Goal: Transaction & Acquisition: Purchase product/service

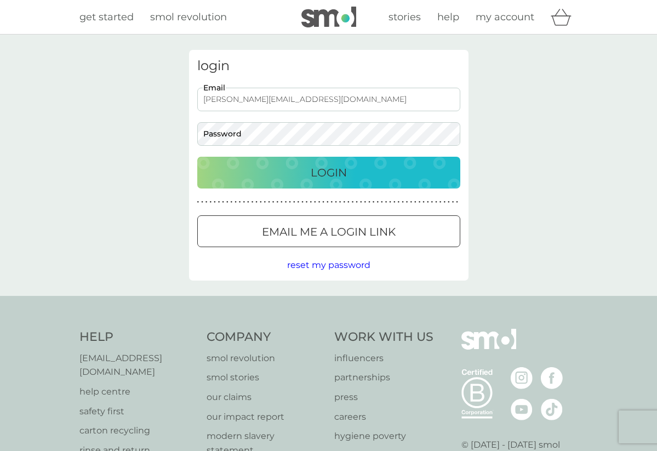
type input "liane@markkensett.com"
click at [293, 169] on div "Login" at bounding box center [328, 173] width 241 height 18
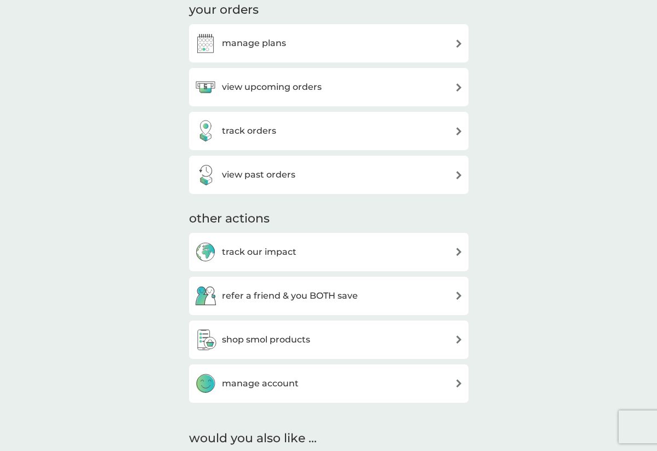
scroll to position [310, 0]
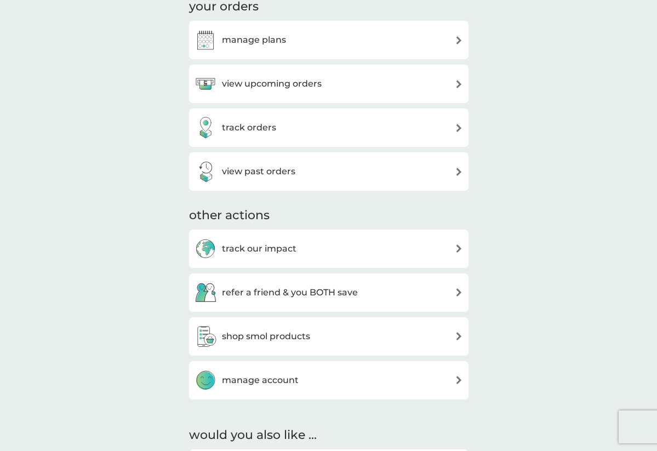
click at [439, 76] on div "view upcoming orders" at bounding box center [328, 84] width 268 height 22
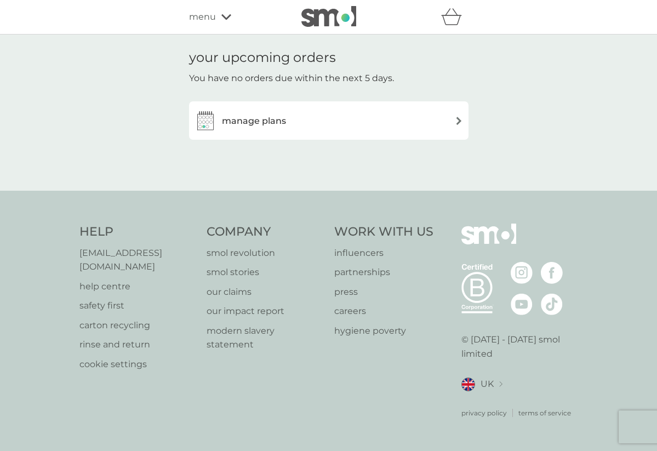
click at [440, 119] on div "manage plans" at bounding box center [328, 121] width 268 height 22
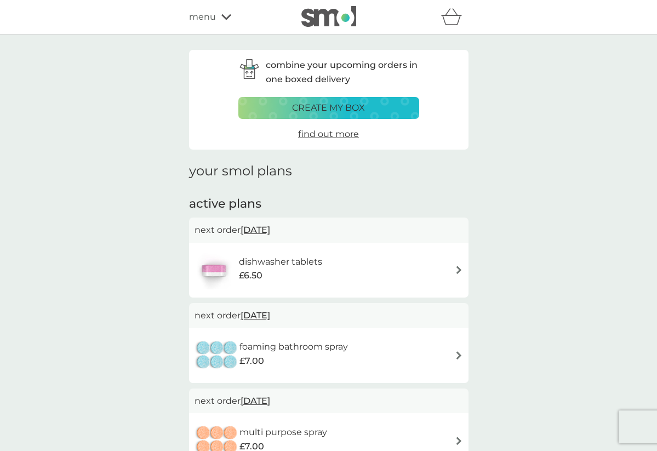
click at [340, 107] on p "create my box" at bounding box center [328, 108] width 73 height 14
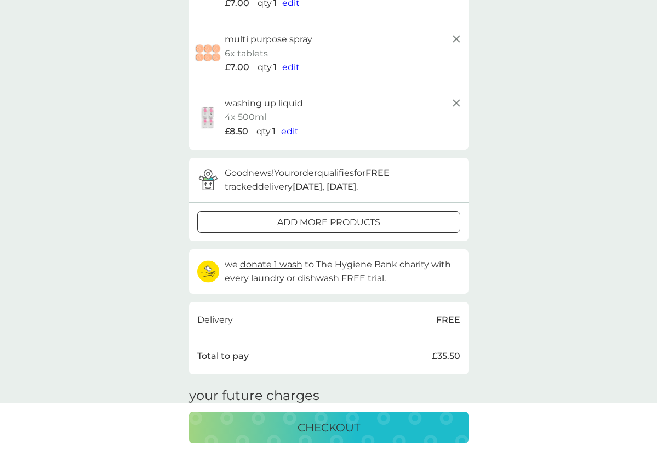
scroll to position [204, 0]
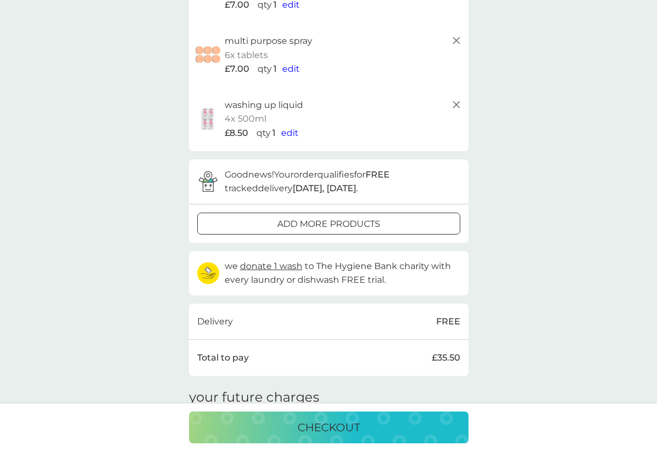
click at [326, 421] on p "checkout" at bounding box center [328, 427] width 62 height 18
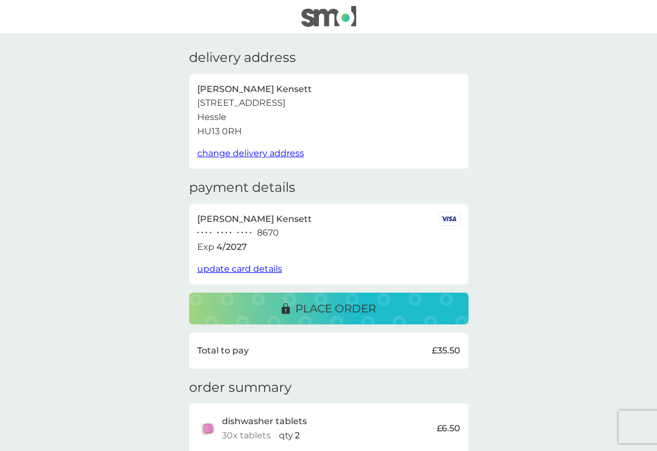
click at [332, 301] on p "place order" at bounding box center [335, 309] width 80 height 18
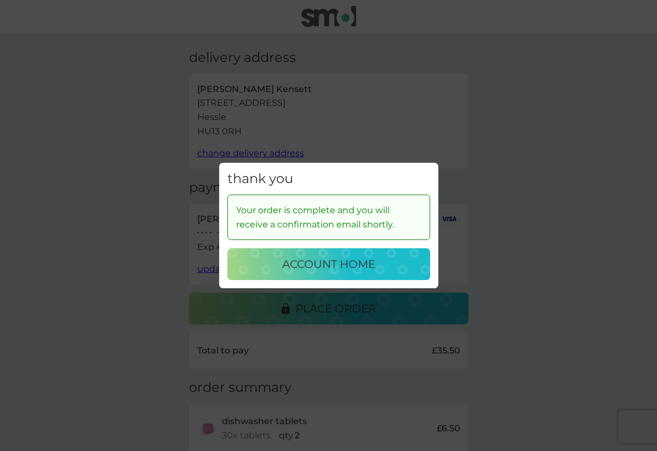
click at [333, 267] on p "account home" at bounding box center [328, 264] width 93 height 18
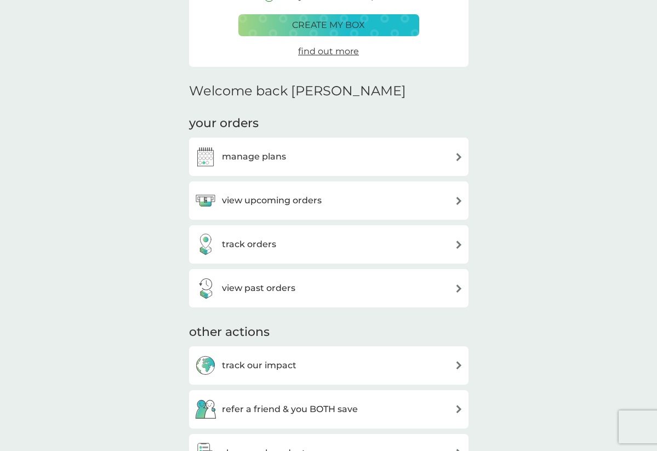
scroll to position [204, 0]
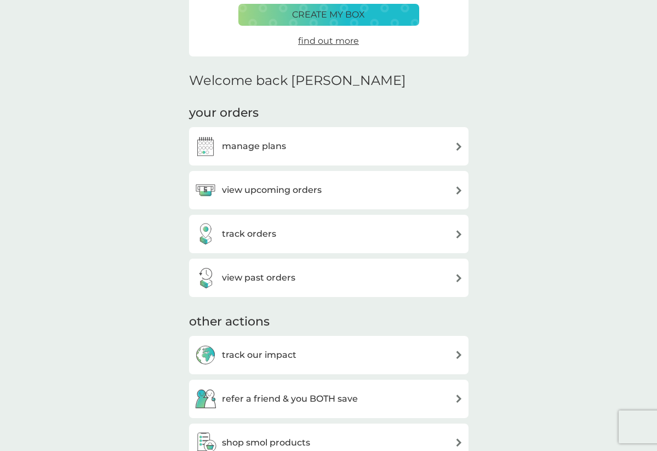
click at [413, 140] on div "manage plans" at bounding box center [328, 146] width 268 height 22
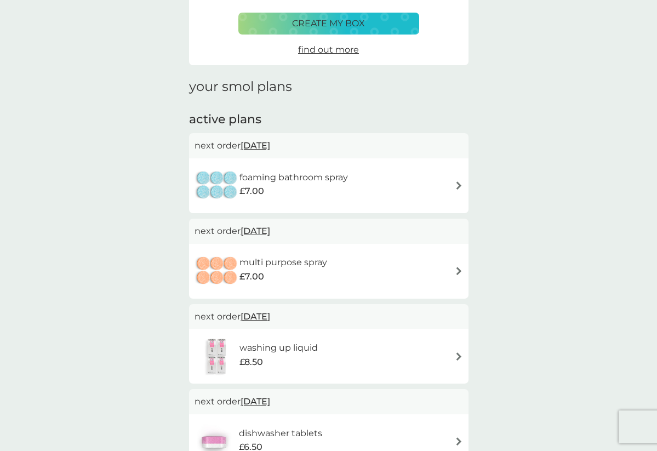
scroll to position [88, 0]
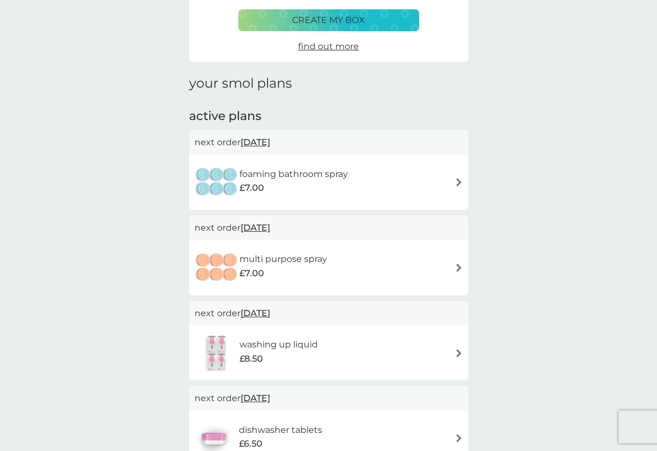
click at [454, 179] on img at bounding box center [458, 182] width 8 height 8
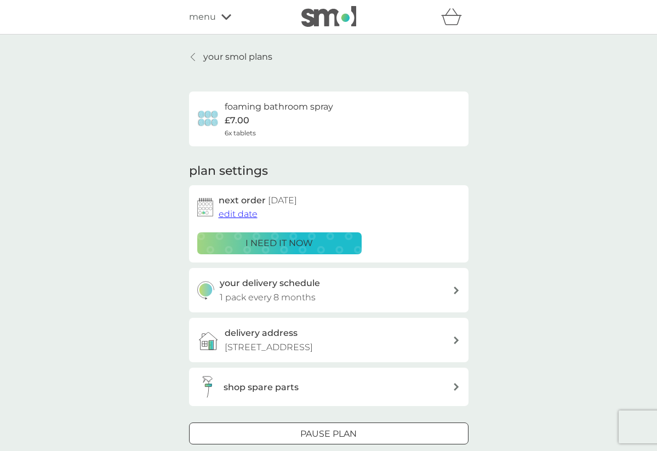
click at [243, 211] on span "edit date" at bounding box center [237, 214] width 39 height 10
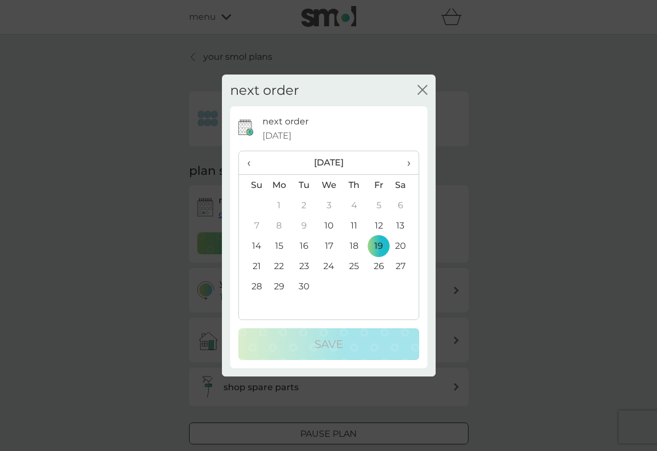
click at [406, 159] on span "›" at bounding box center [404, 162] width 11 height 23
click at [277, 284] on td "24" at bounding box center [279, 286] width 25 height 20
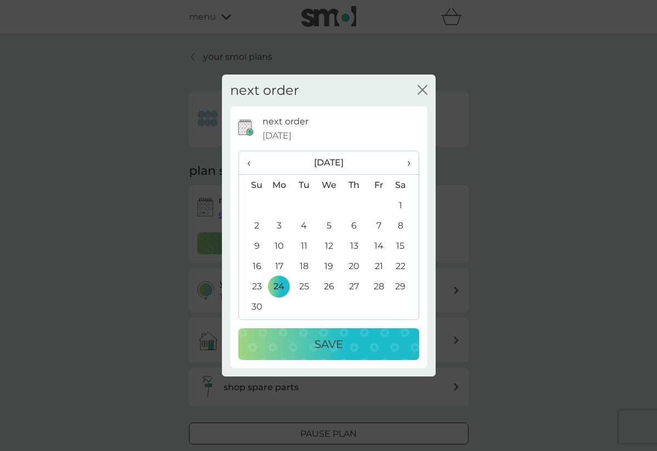
click at [305, 344] on div "Save" at bounding box center [328, 344] width 159 height 18
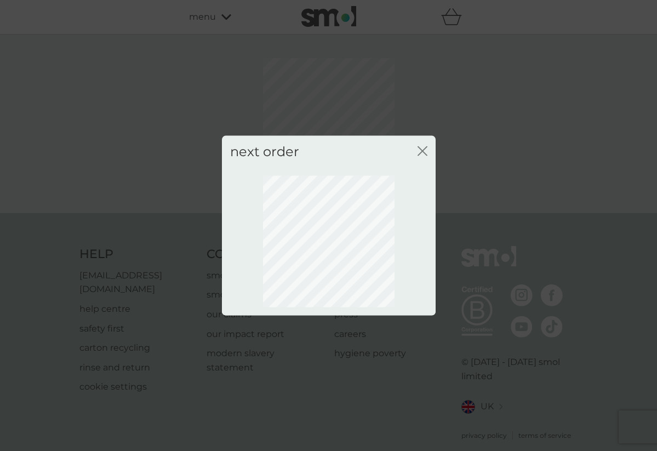
click at [417, 149] on icon "close" at bounding box center [422, 151] width 10 height 10
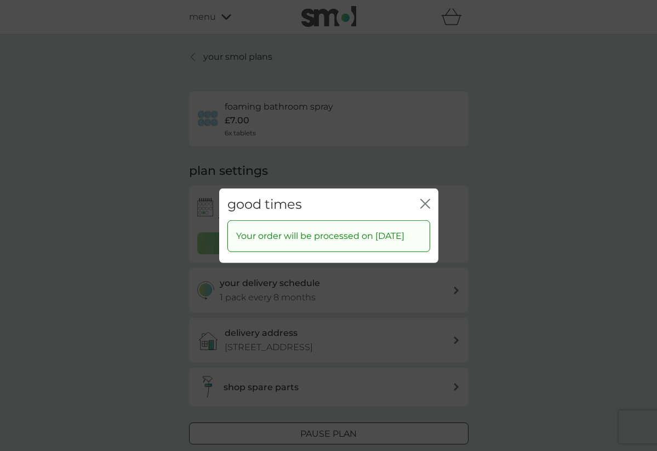
click at [423, 199] on icon "close" at bounding box center [423, 203] width 4 height 9
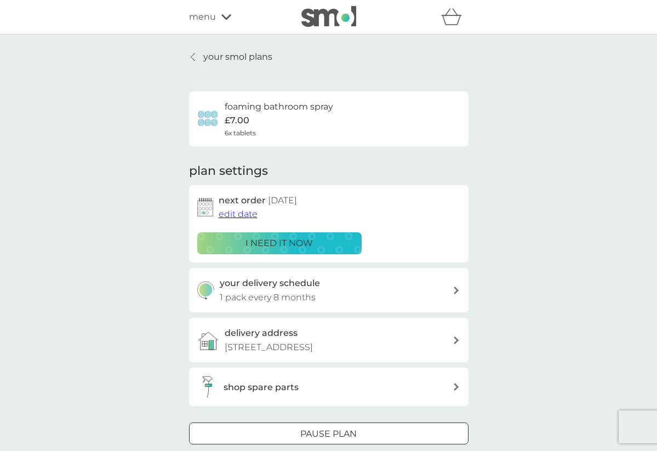
click at [194, 56] on icon at bounding box center [193, 57] width 4 height 9
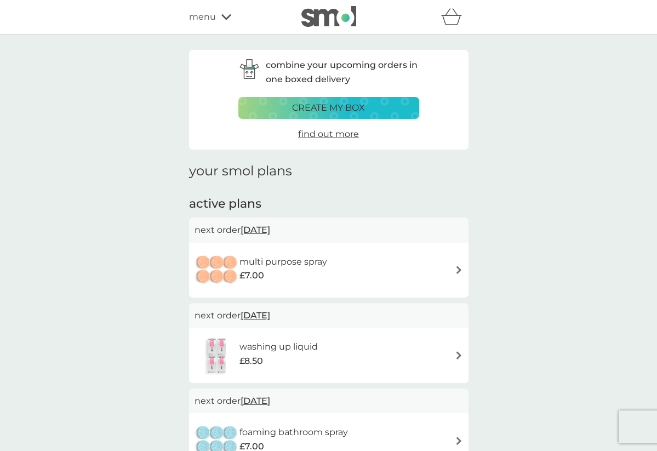
click at [265, 226] on span "[DATE]" at bounding box center [255, 229] width 30 height 21
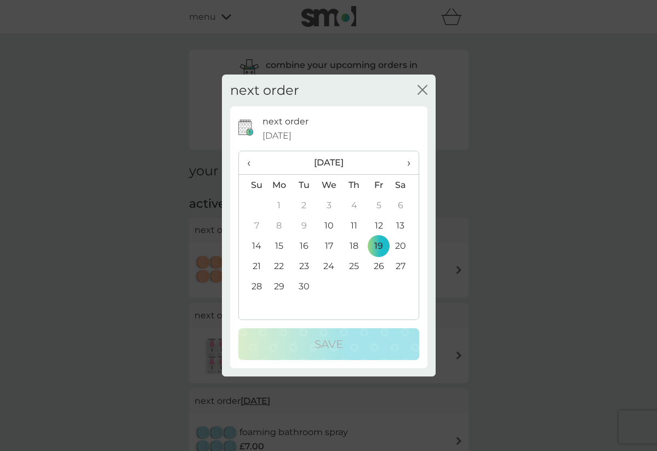
click at [406, 163] on span "›" at bounding box center [404, 162] width 11 height 23
click at [277, 282] on td "24" at bounding box center [279, 286] width 25 height 20
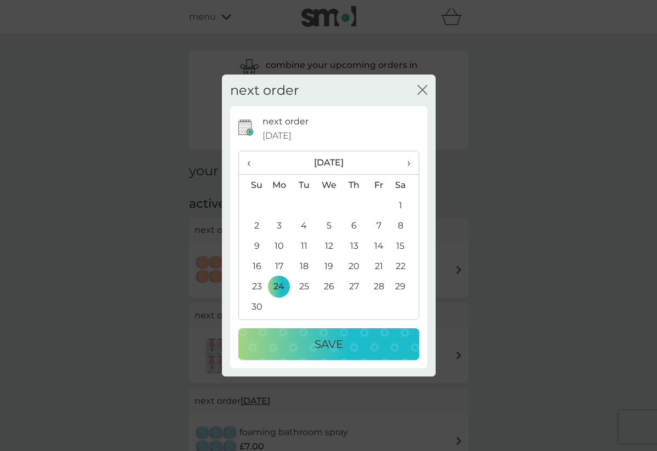
click at [295, 341] on div "Save" at bounding box center [328, 344] width 159 height 18
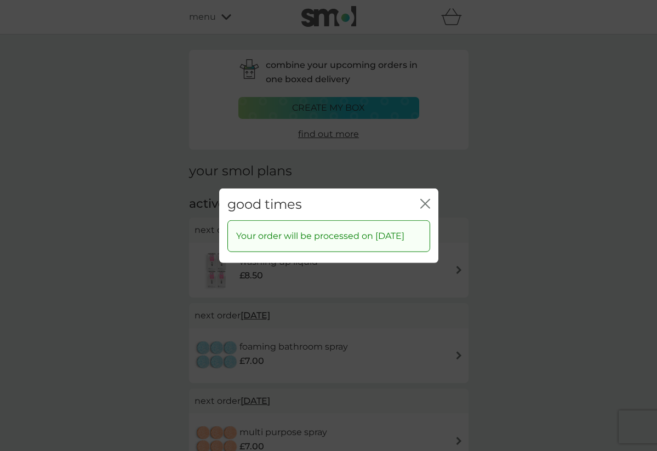
click at [422, 199] on icon "close" at bounding box center [423, 203] width 4 height 9
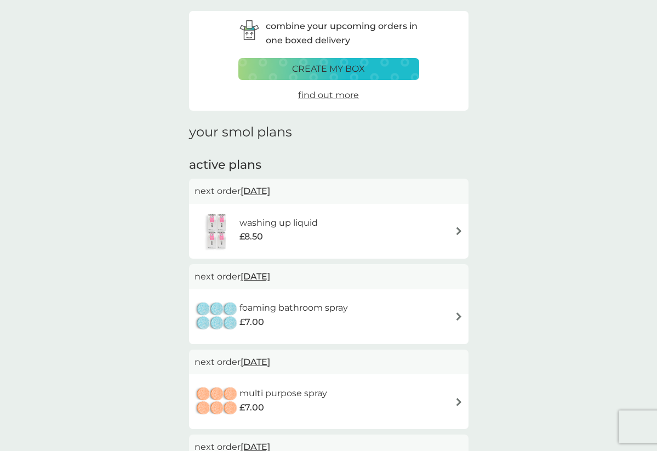
scroll to position [40, 0]
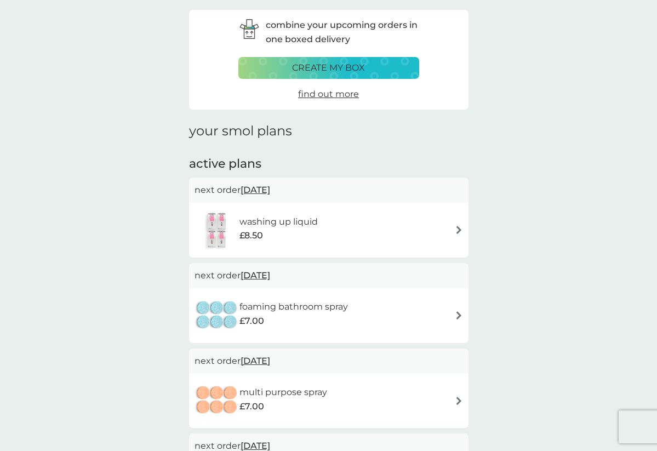
click at [269, 185] on span "[DATE]" at bounding box center [255, 189] width 30 height 21
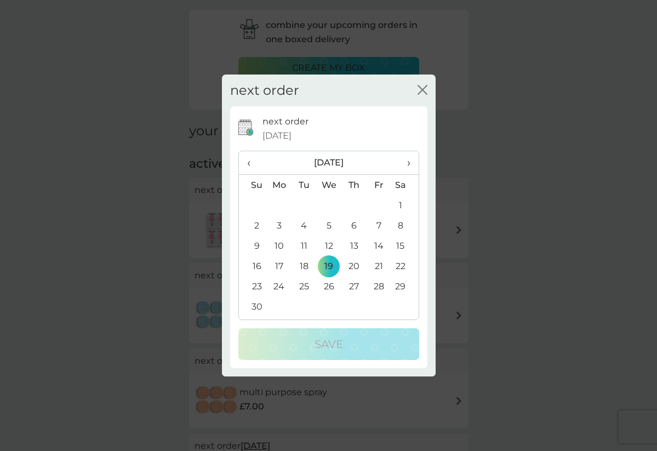
click at [277, 281] on td "24" at bounding box center [279, 286] width 25 height 20
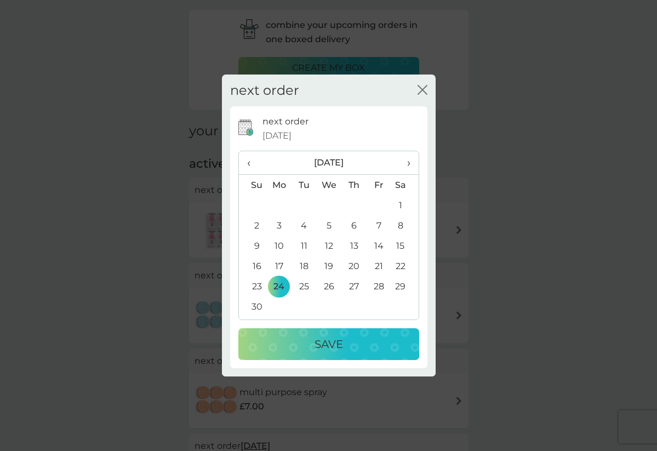
click at [308, 343] on div "Save" at bounding box center [328, 344] width 159 height 18
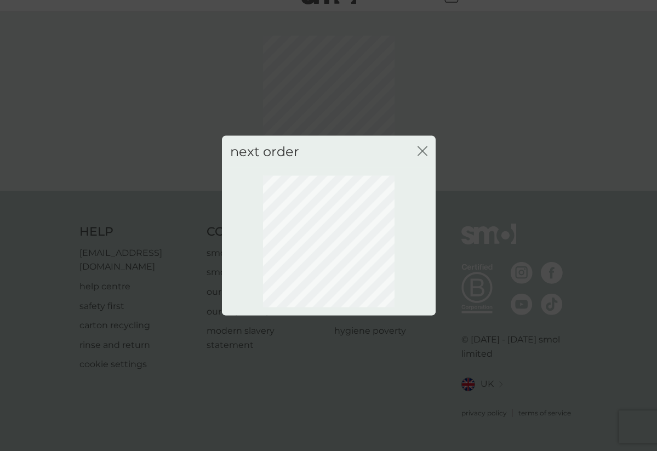
scroll to position [8, 0]
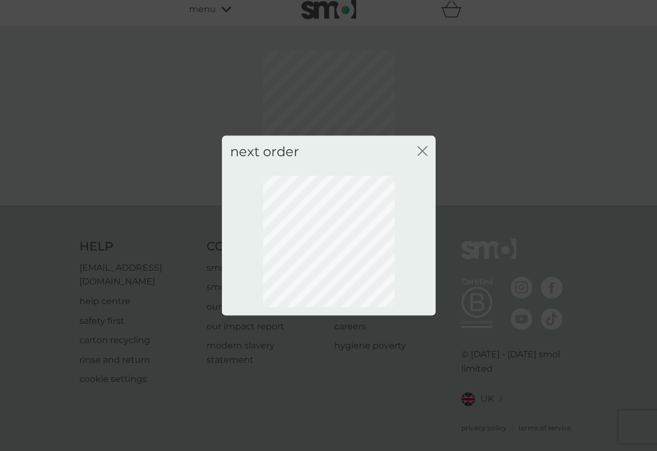
click at [422, 148] on icon "close" at bounding box center [422, 151] width 10 height 10
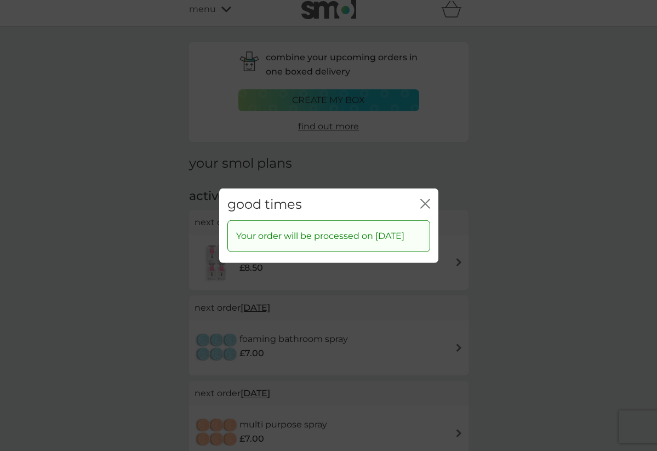
click at [425, 199] on icon "close" at bounding box center [427, 203] width 4 height 9
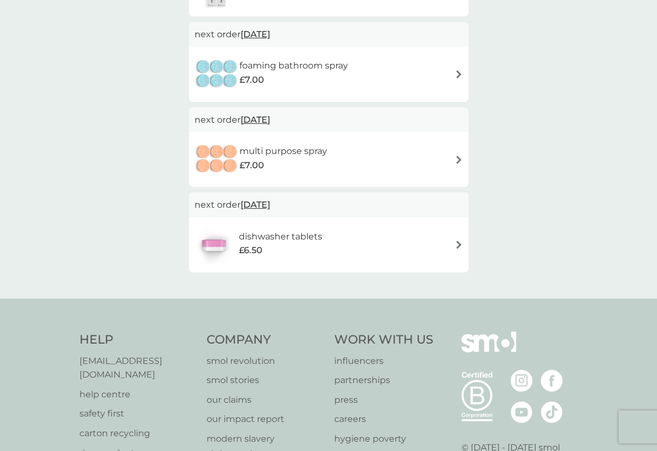
scroll to position [300, 0]
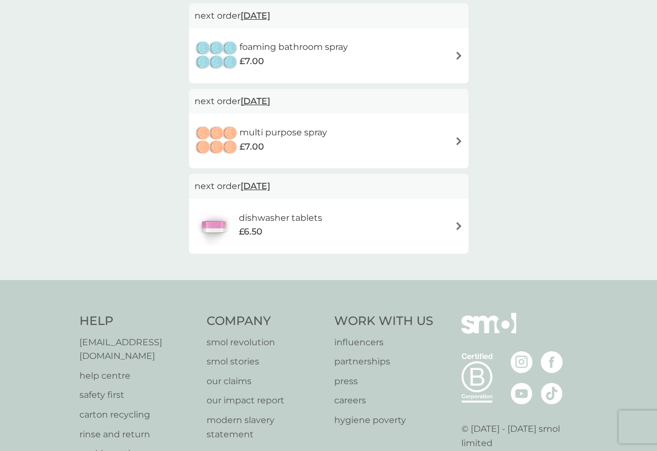
click at [262, 181] on span "[DATE]" at bounding box center [255, 185] width 30 height 21
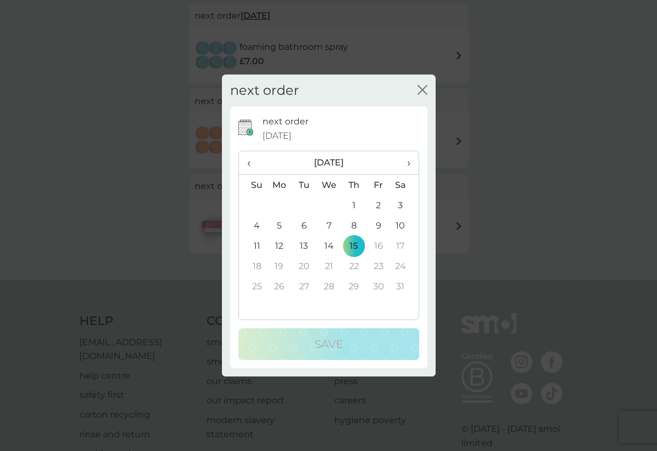
click at [248, 165] on span "‹" at bounding box center [252, 162] width 11 height 23
click at [405, 160] on span "›" at bounding box center [404, 162] width 11 height 23
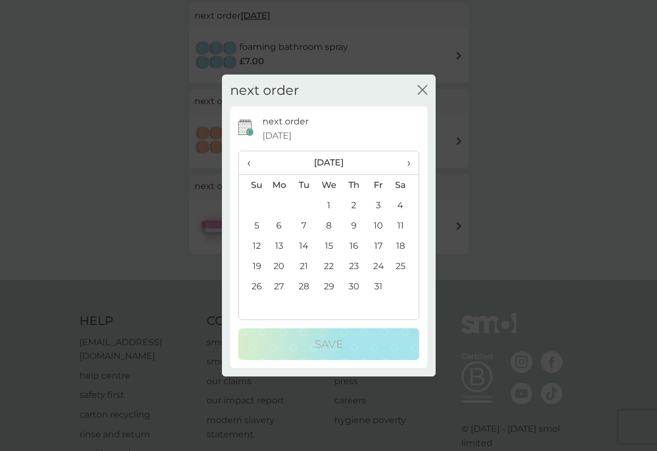
click at [354, 281] on td "30" at bounding box center [353, 286] width 25 height 20
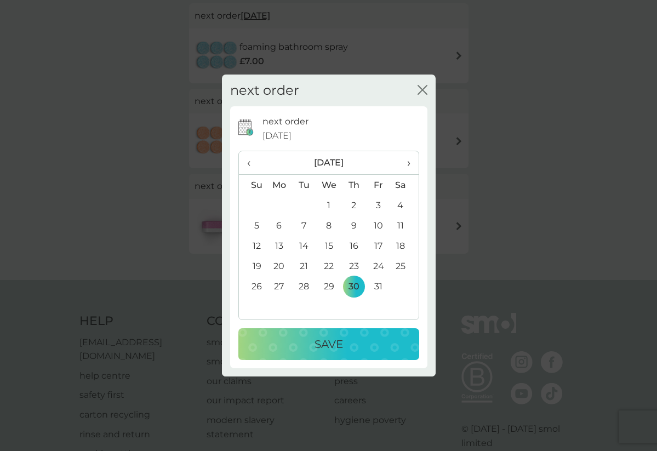
click at [325, 340] on p "Save" at bounding box center [328, 344] width 28 height 18
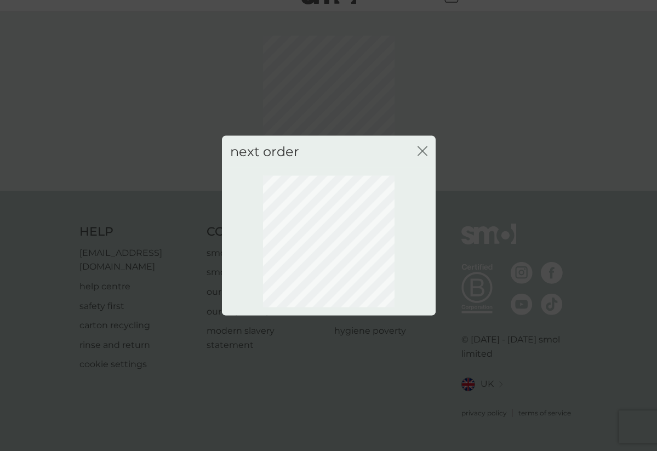
scroll to position [8, 0]
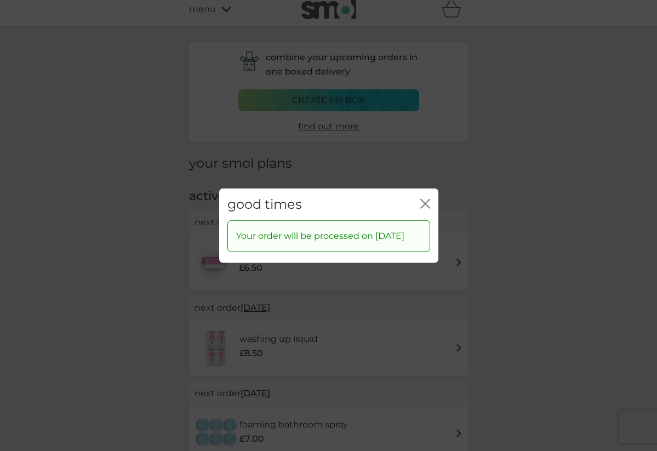
click at [418, 194] on div "good times close" at bounding box center [328, 204] width 219 height 32
click at [423, 198] on icon "close" at bounding box center [425, 203] width 10 height 10
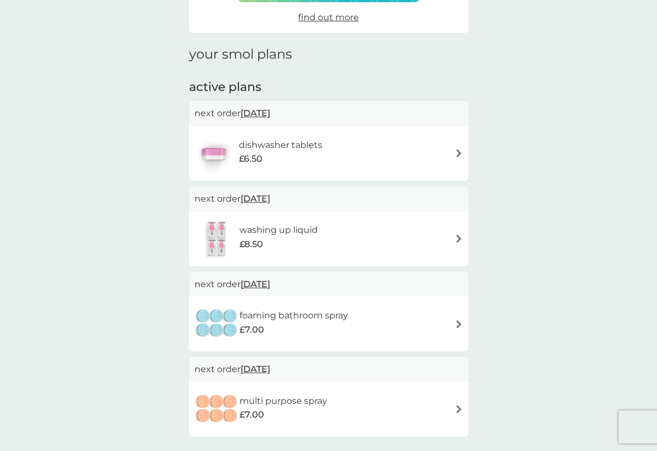
scroll to position [113, 0]
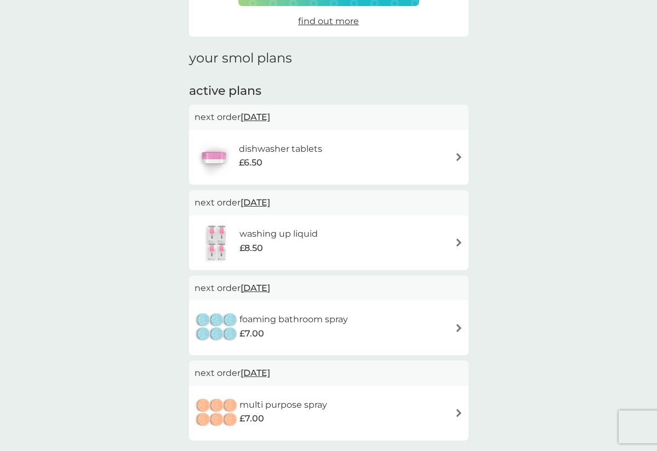
click at [457, 154] on img at bounding box center [458, 157] width 8 height 8
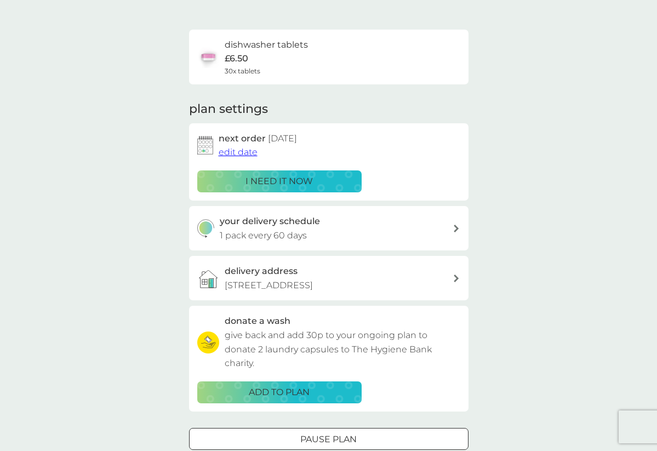
scroll to position [64, 0]
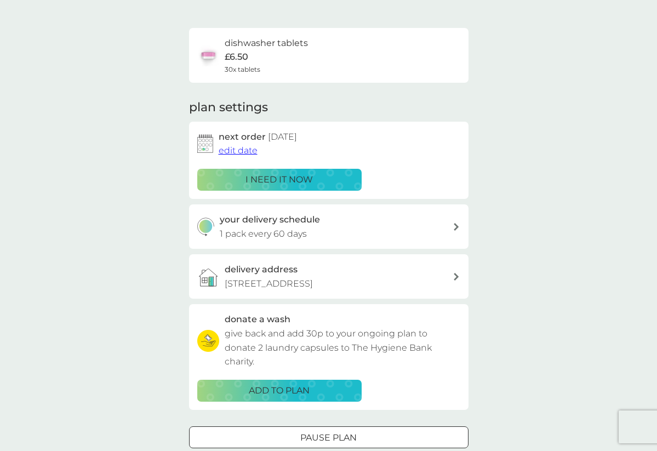
click at [452, 225] on div at bounding box center [456, 227] width 9 height 8
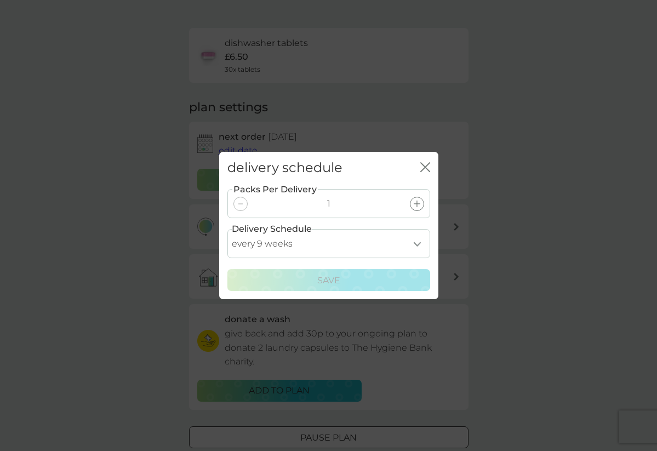
click at [416, 202] on icon at bounding box center [416, 203] width 7 height 7
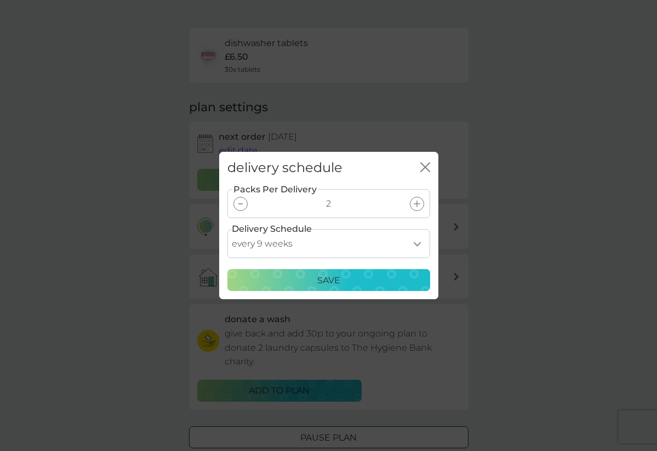
click at [417, 203] on icon at bounding box center [416, 203] width 7 height 7
click at [418, 204] on icon at bounding box center [416, 203] width 7 height 7
select select "98"
click at [338, 278] on p "Save" at bounding box center [328, 280] width 23 height 14
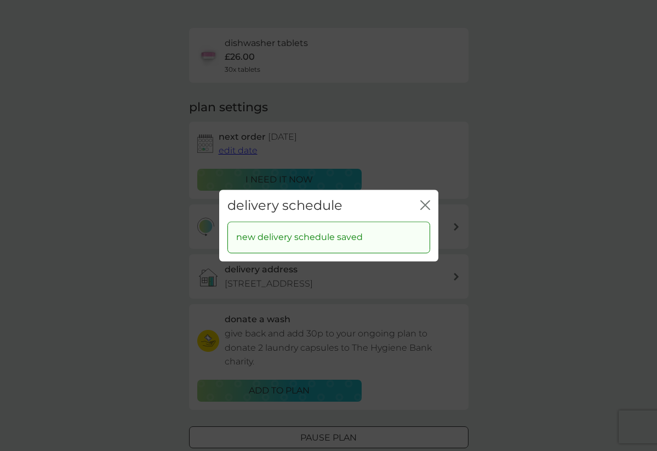
click at [426, 205] on icon "close" at bounding box center [425, 205] width 10 height 10
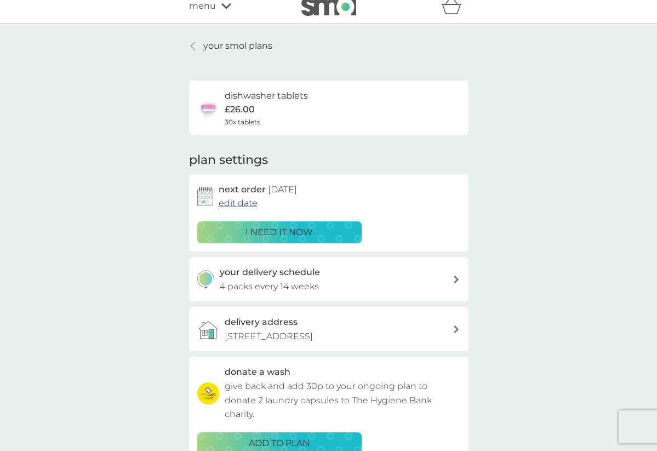
scroll to position [12, 0]
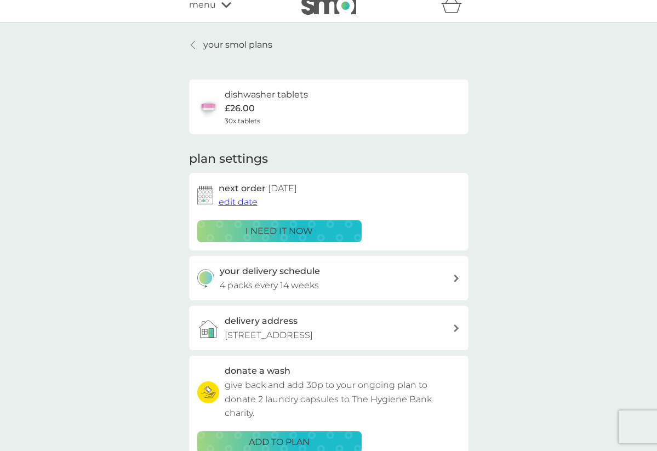
click at [190, 40] on link "your smol plans" at bounding box center [230, 45] width 83 height 14
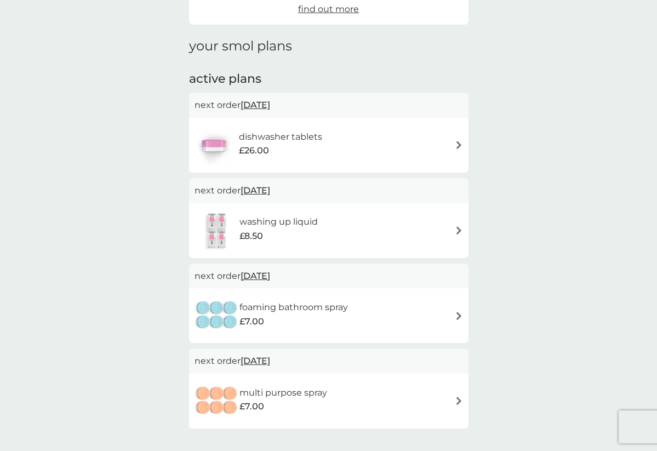
scroll to position [125, 0]
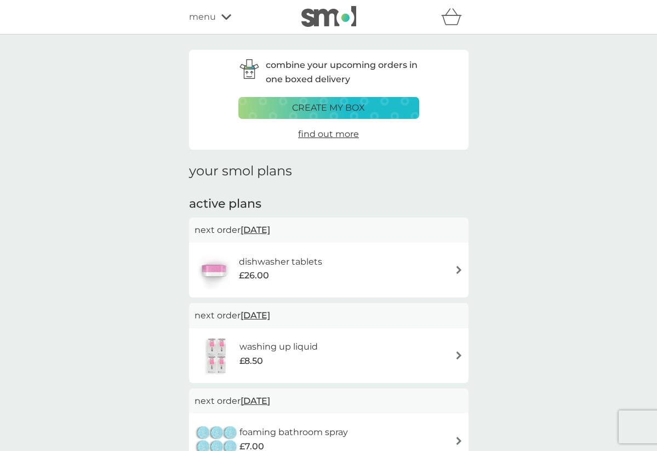
click at [222, 18] on icon at bounding box center [226, 17] width 10 height 7
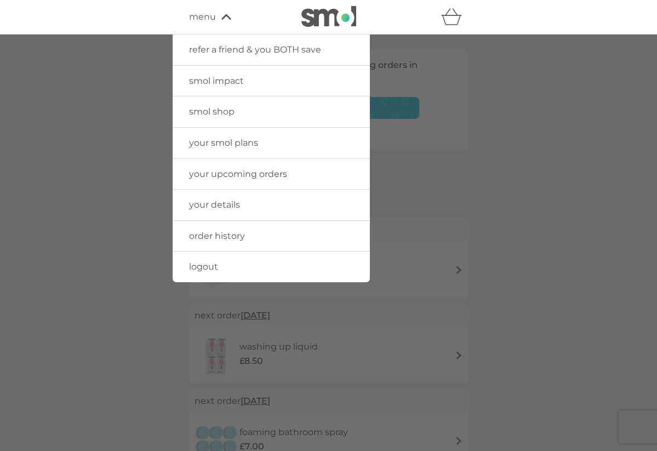
click at [194, 169] on span "your upcoming orders" at bounding box center [238, 174] width 98 height 10
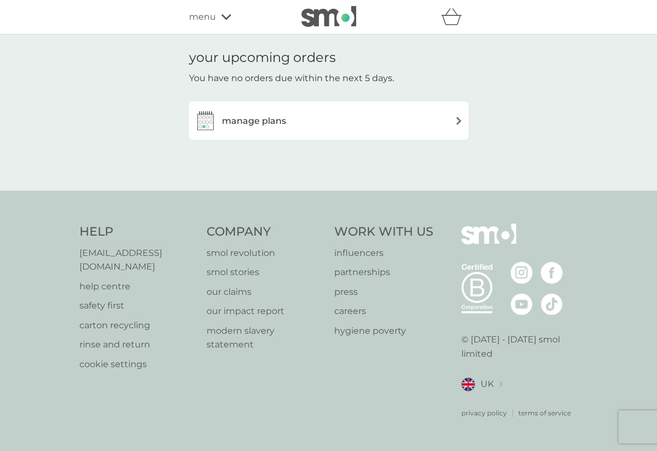
click at [456, 121] on img at bounding box center [458, 121] width 8 height 8
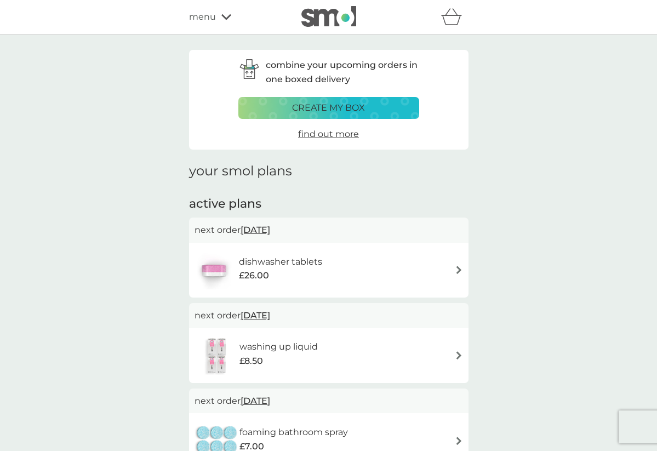
click at [324, 133] on span "find out more" at bounding box center [328, 134] width 61 height 10
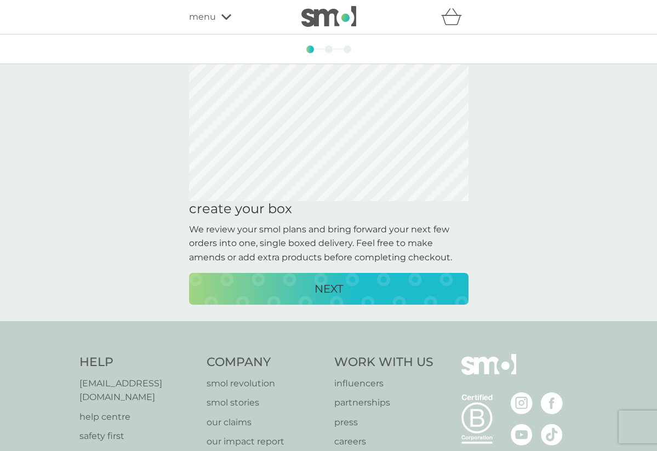
click at [319, 286] on p "NEXT" at bounding box center [328, 289] width 28 height 18
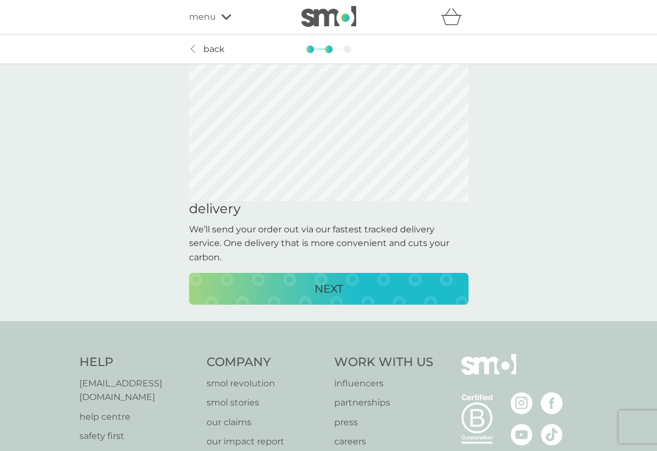
click at [319, 286] on p "NEXT" at bounding box center [328, 289] width 28 height 18
click at [333, 284] on p "CREATE MY BOX" at bounding box center [328, 289] width 90 height 18
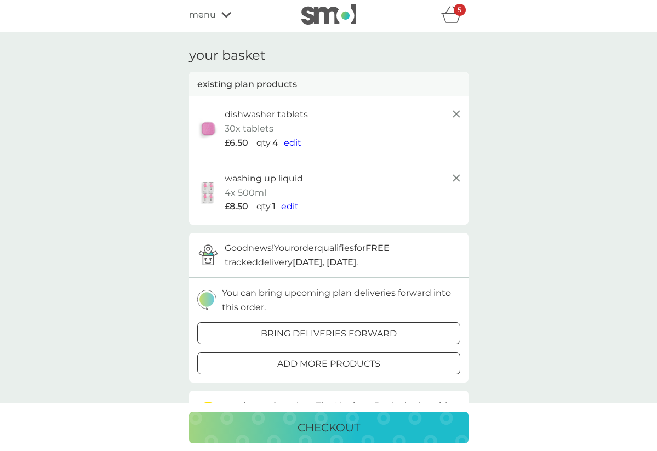
scroll to position [1, 0]
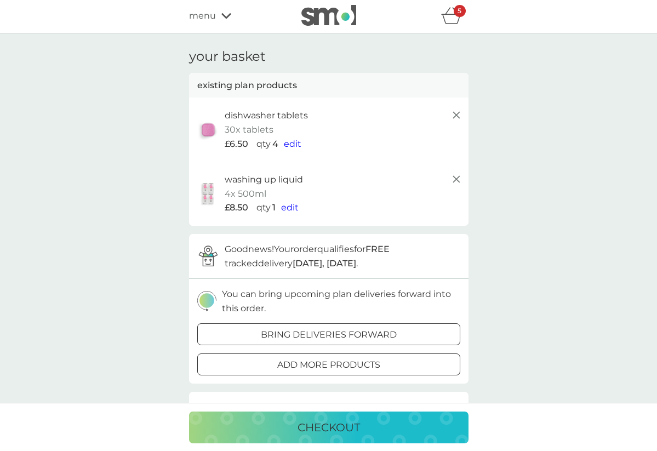
click at [451, 18] on icon "basket" at bounding box center [451, 15] width 21 height 17
click at [448, 20] on icon "basket" at bounding box center [451, 15] width 21 height 17
click at [321, 421] on p "checkout" at bounding box center [328, 427] width 62 height 18
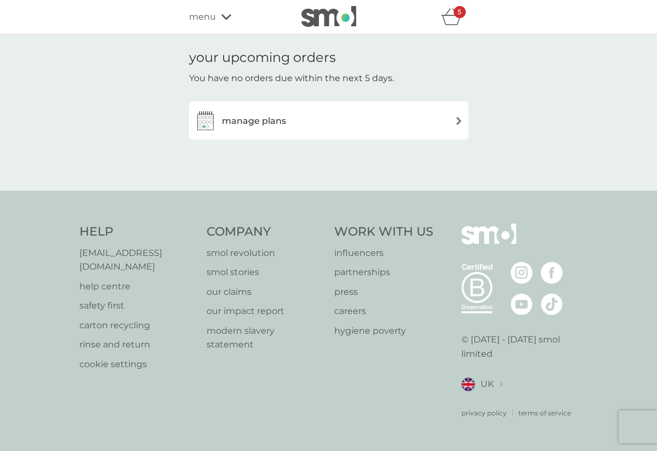
click at [98, 262] on p "[EMAIL_ADDRESS][DOMAIN_NAME]" at bounding box center [137, 260] width 117 height 28
click at [223, 19] on icon at bounding box center [226, 17] width 10 height 7
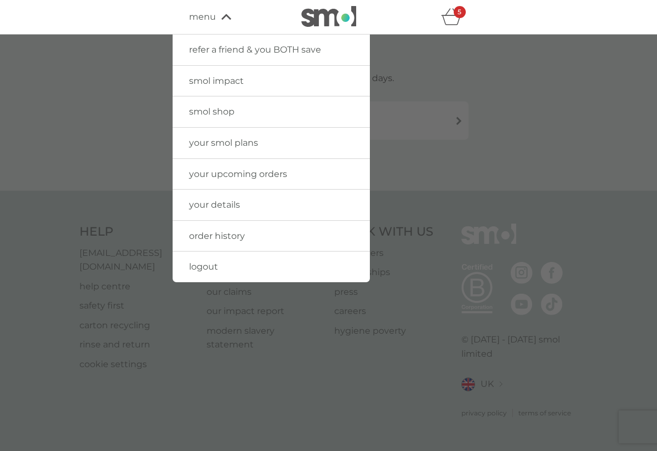
click at [202, 145] on span "your smol plans" at bounding box center [223, 142] width 69 height 10
